Goal: Check status: Check status

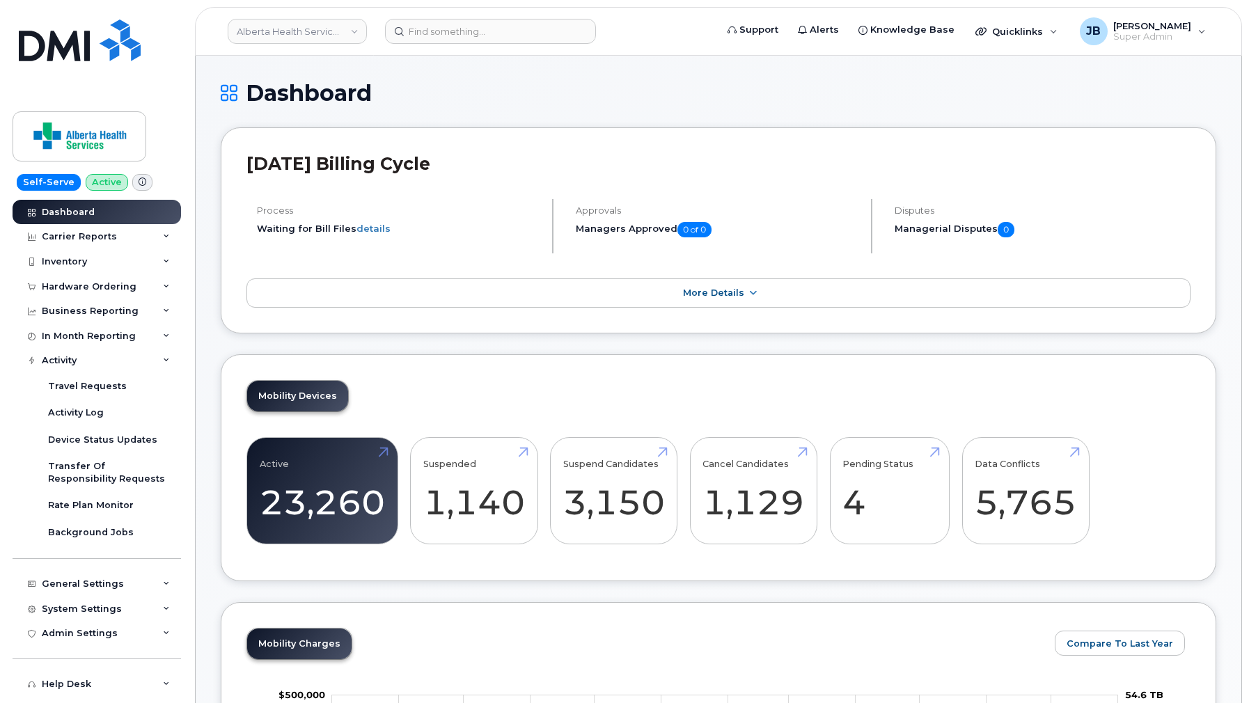
scroll to position [118, 0]
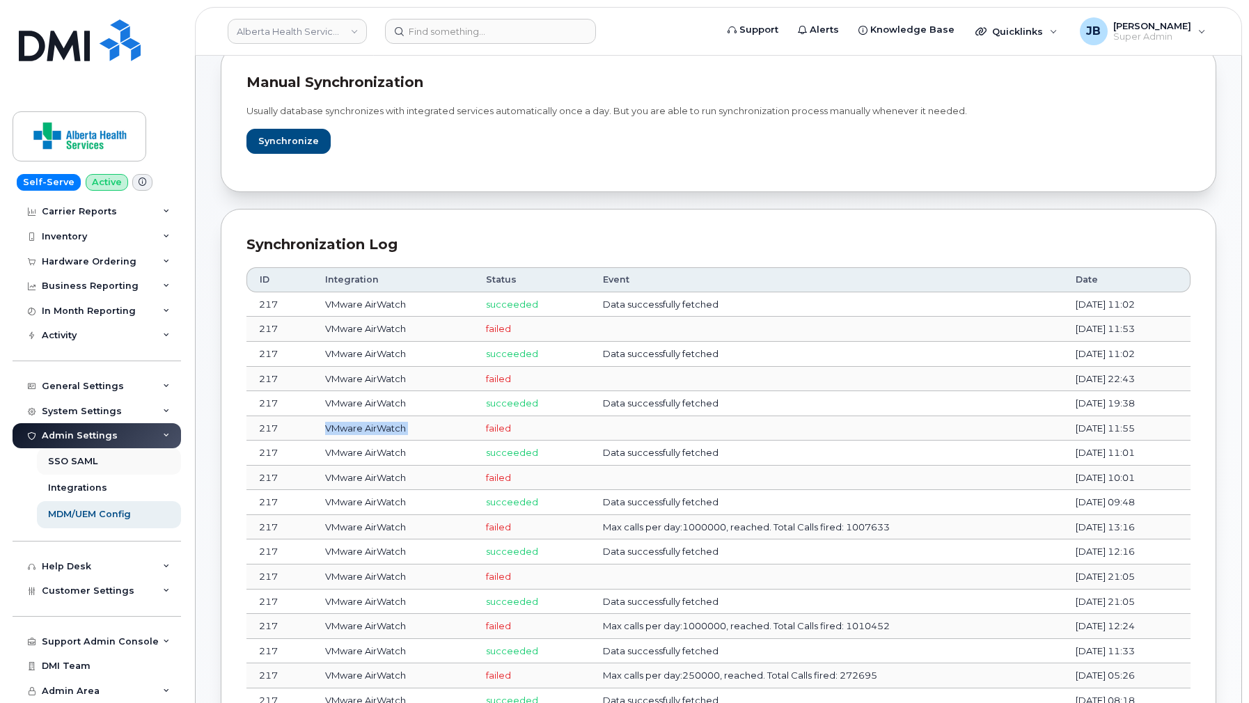
scroll to position [24, 0]
click at [111, 342] on div "Activity" at bounding box center [97, 336] width 168 height 25
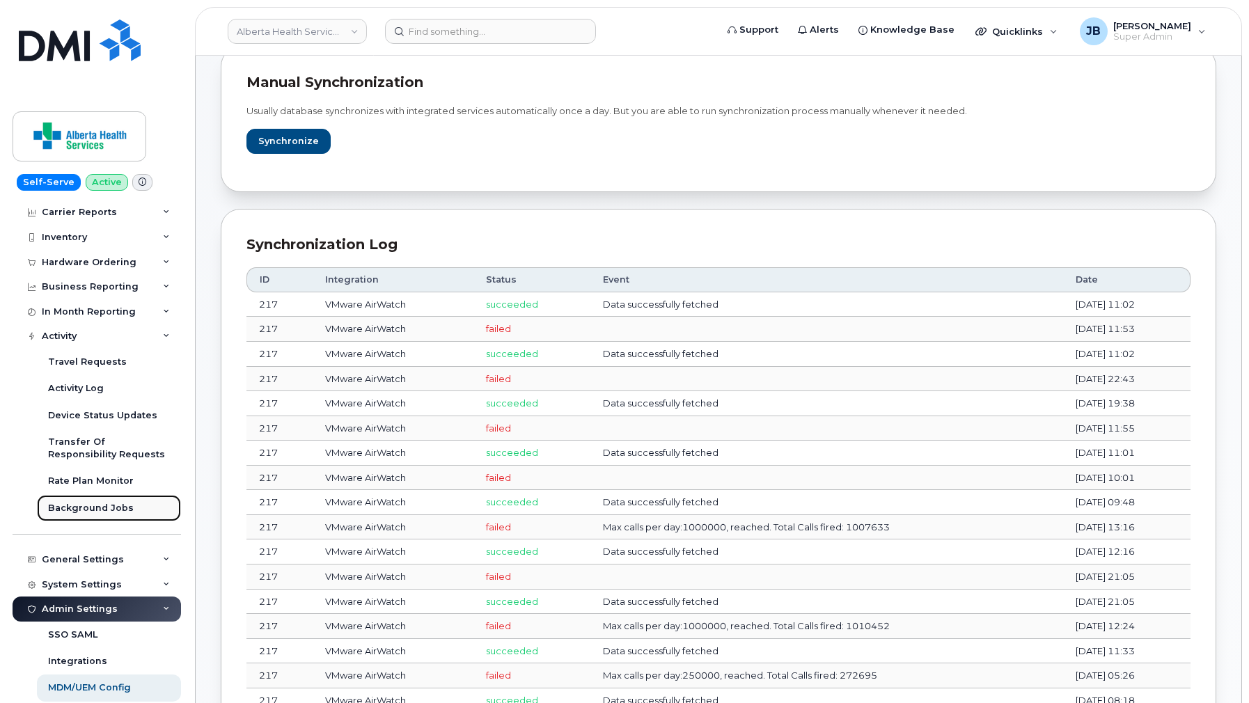
click at [116, 498] on link "Background Jobs" at bounding box center [109, 508] width 144 height 26
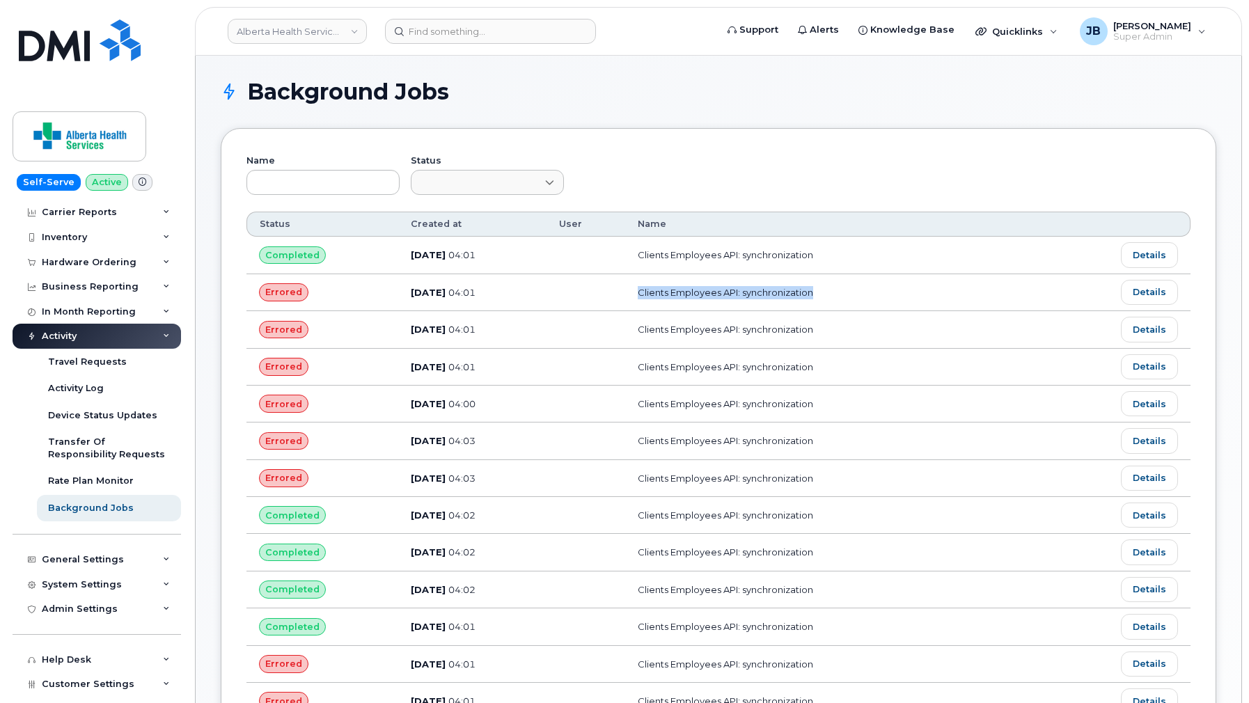
drag, startPoint x: 659, startPoint y: 293, endPoint x: 854, endPoint y: 291, distance: 194.9
click at [854, 291] on td "Clients Employees API: synchronization" at bounding box center [839, 292] width 429 height 37
drag, startPoint x: 845, startPoint y: 259, endPoint x: 640, endPoint y: 242, distance: 206.0
click at [640, 274] on tr "Completed Aug 18, 2025 04:01 Clients Employees API: synchronization Details" at bounding box center [718, 292] width 944 height 37
click at [471, 251] on span "04:01" at bounding box center [461, 254] width 27 height 11
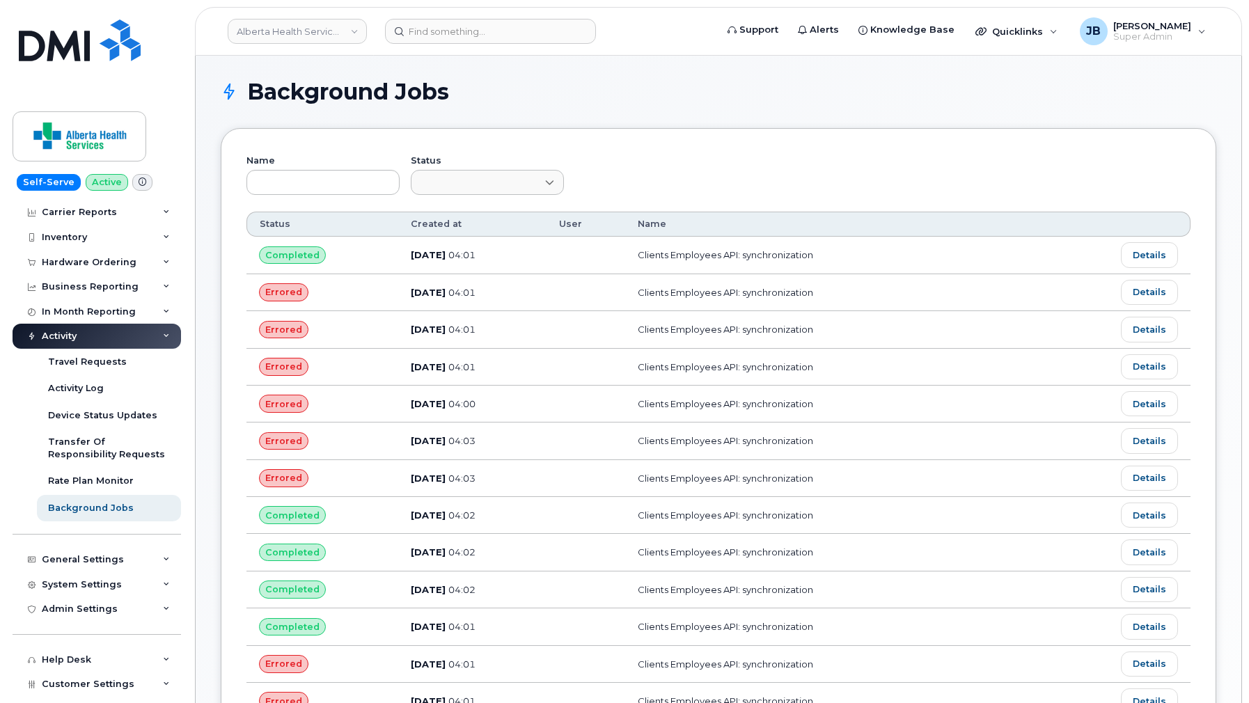
click at [471, 251] on span "04:01" at bounding box center [461, 254] width 27 height 11
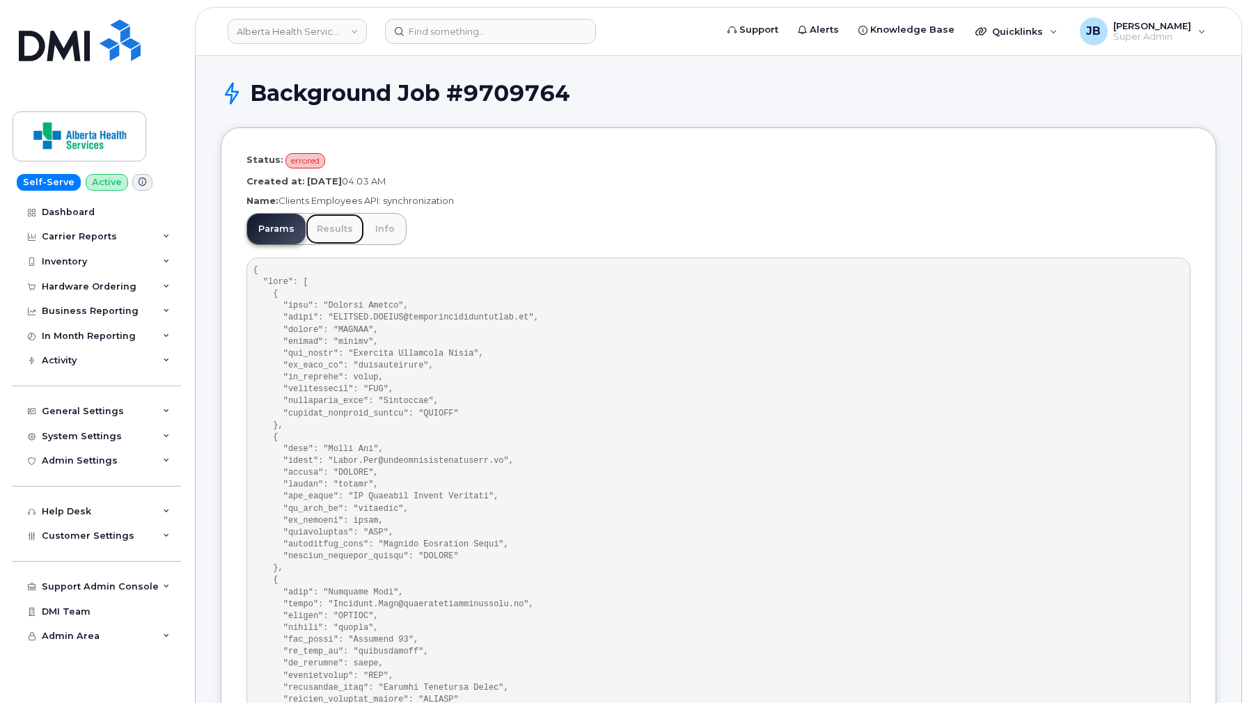
click at [332, 242] on link "Results" at bounding box center [335, 229] width 58 height 31
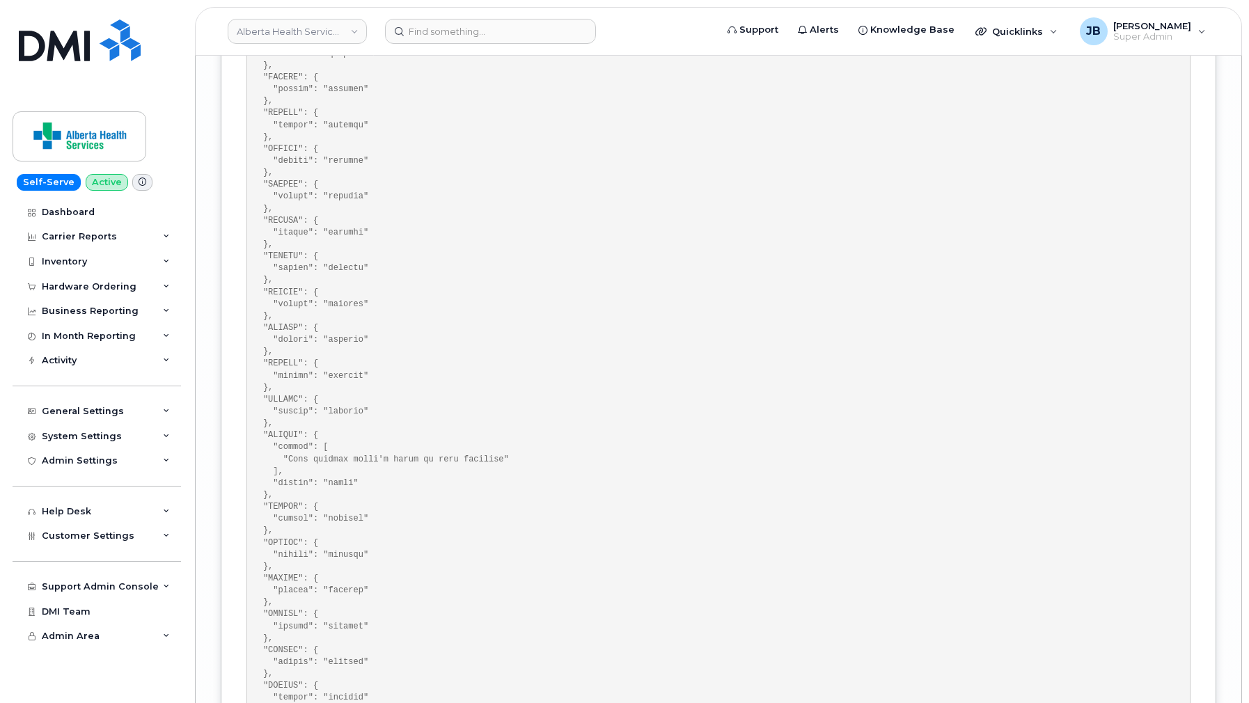
scroll to position [24229, 0]
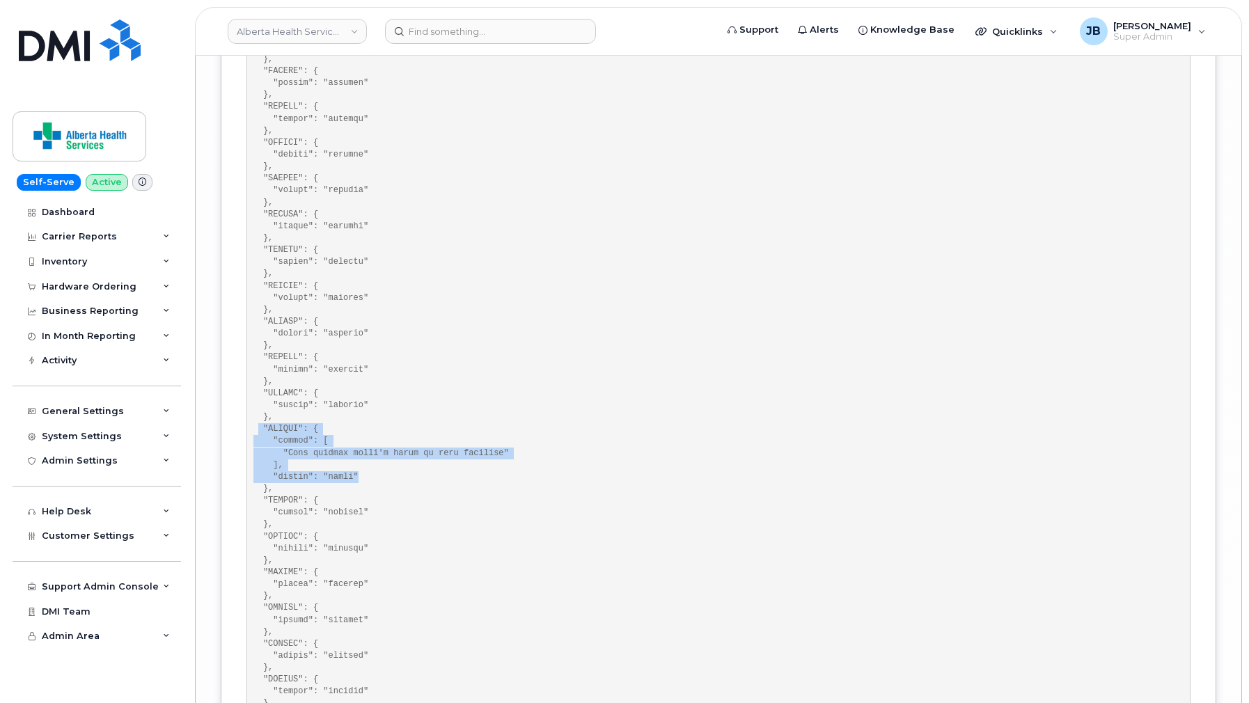
drag, startPoint x: 384, startPoint y: 478, endPoint x: 257, endPoint y: 429, distance: 135.7
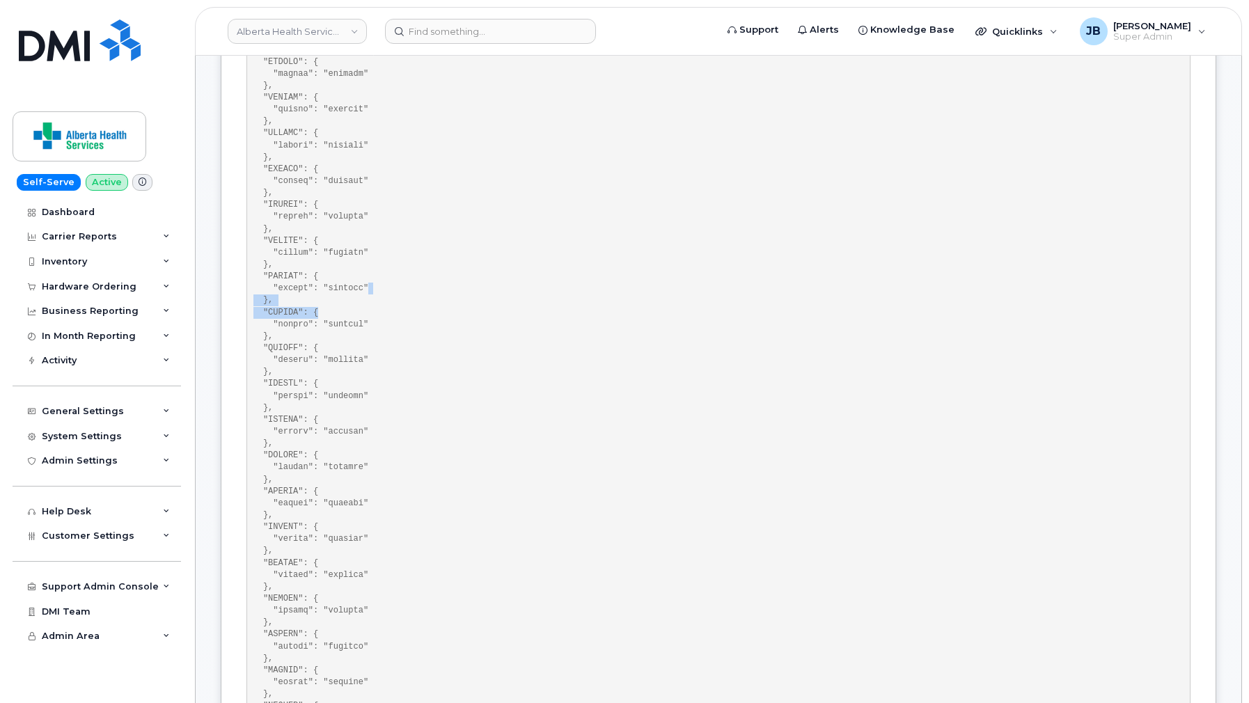
drag, startPoint x: 645, startPoint y: 308, endPoint x: 645, endPoint y: 464, distance: 155.9
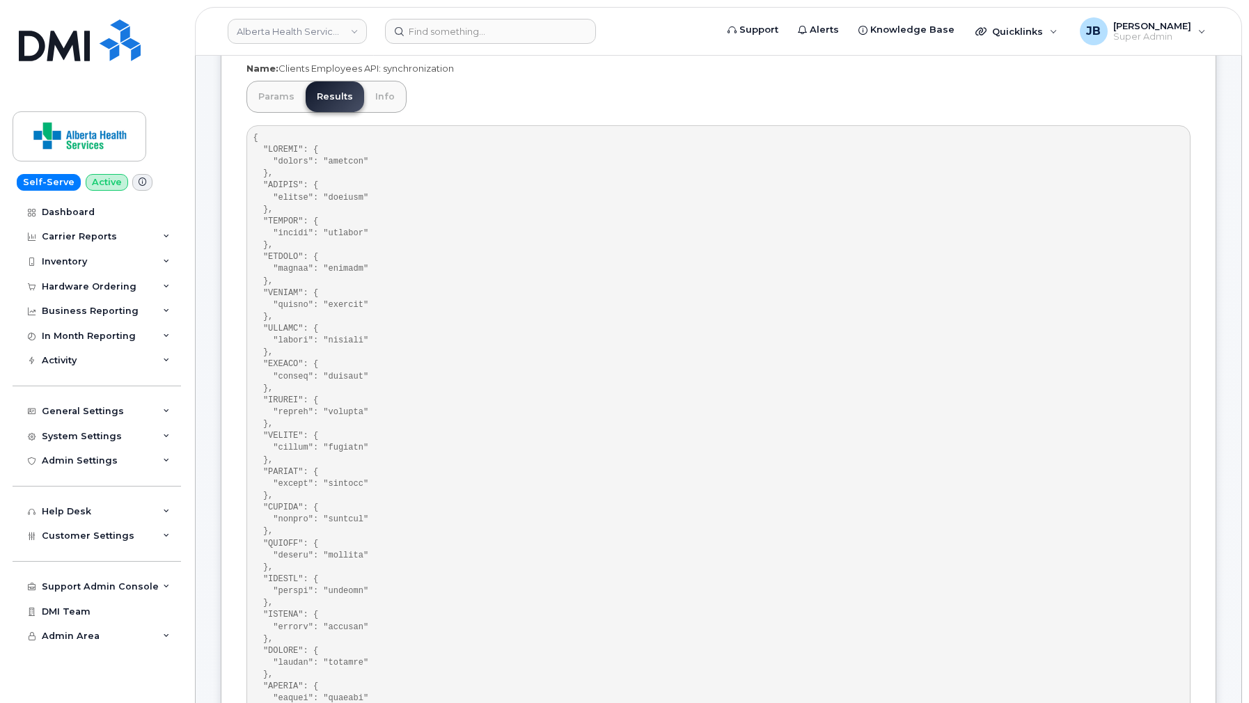
scroll to position [0, 0]
